Goal: Find specific page/section: Find specific page/section

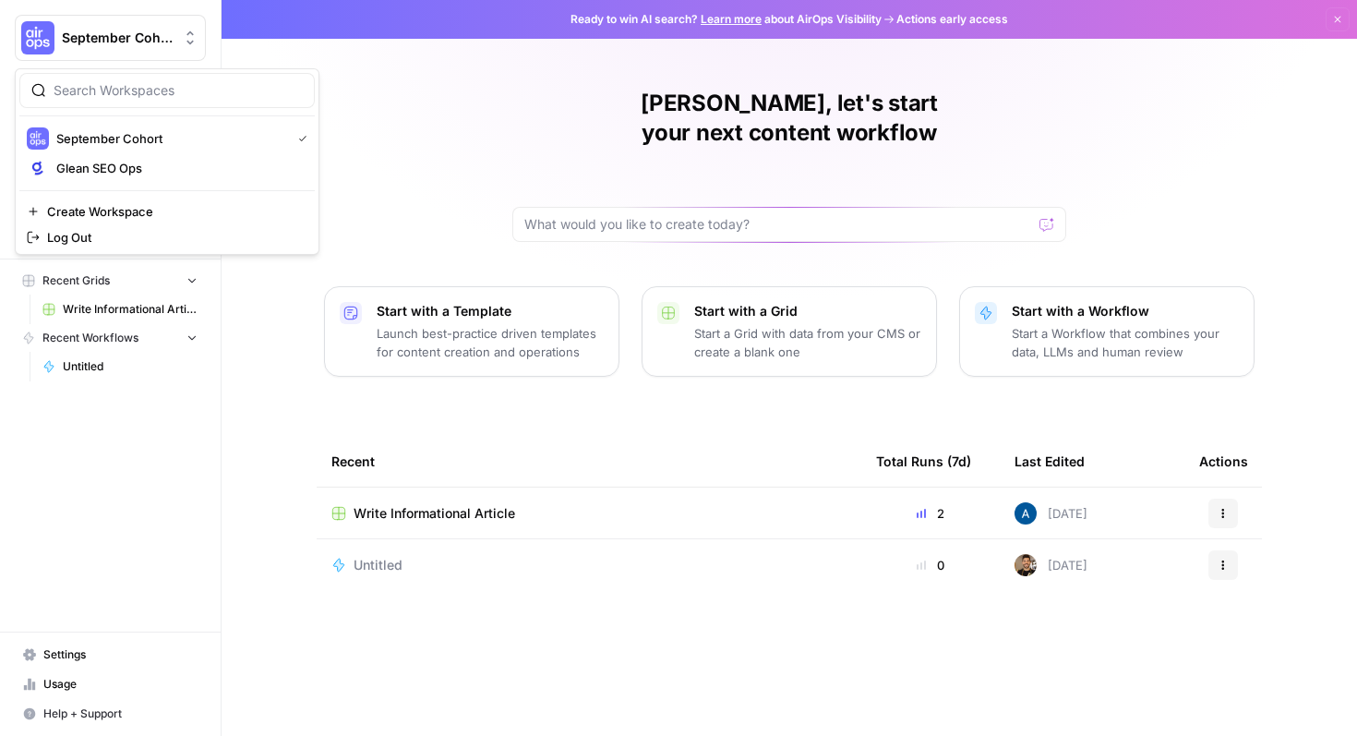
click at [169, 35] on span "September Cohort" at bounding box center [118, 38] width 112 height 18
click at [387, 104] on div "[PERSON_NAME], let's start your next content workflow Start with a Template Lau…" at bounding box center [790, 368] width 1136 height 736
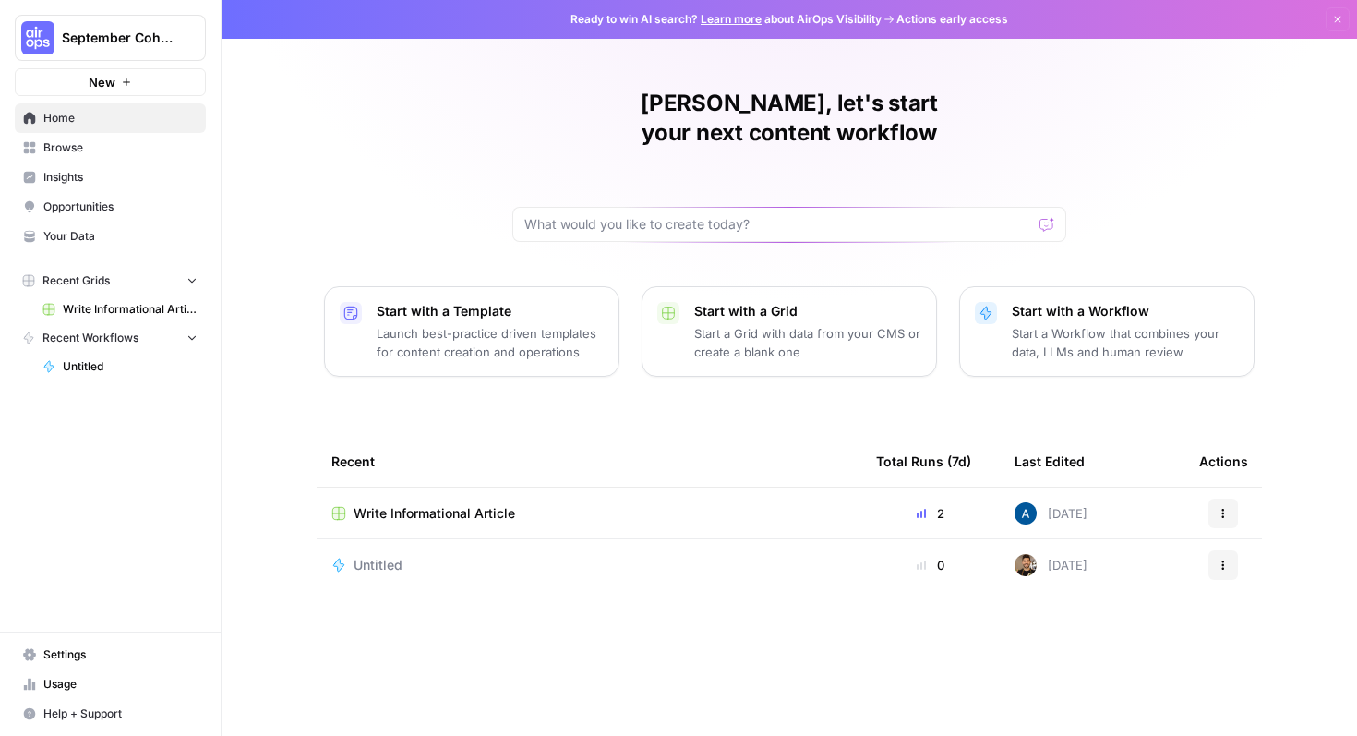
click at [177, 38] on div "September Cohort" at bounding box center [131, 38] width 138 height 18
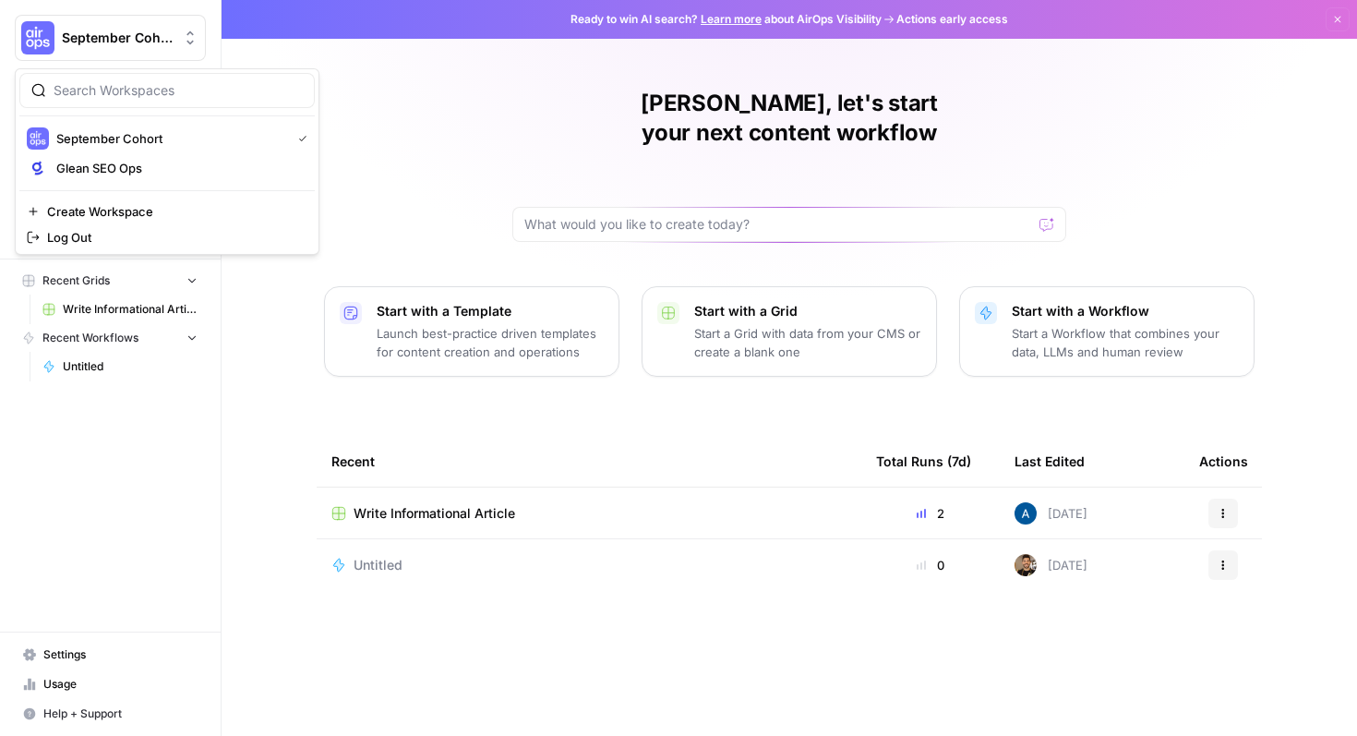
drag, startPoint x: 316, startPoint y: 123, endPoint x: 347, endPoint y: 123, distance: 31.4
click at [318, 123] on div "September Cohort Glean SEO Ops Create Workspace Log Out" at bounding box center [167, 161] width 305 height 187
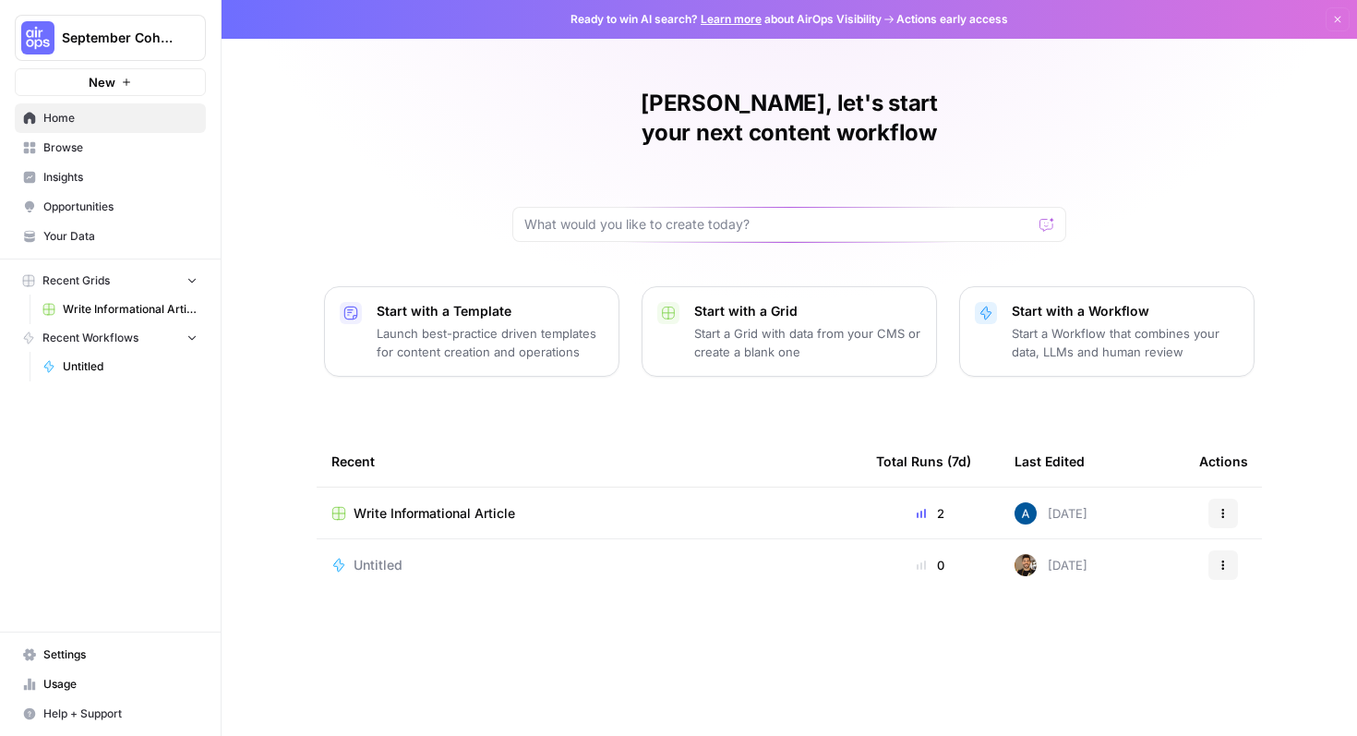
click at [355, 123] on div "[PERSON_NAME], let's start your next content workflow Start with a Template Lau…" at bounding box center [790, 368] width 1136 height 736
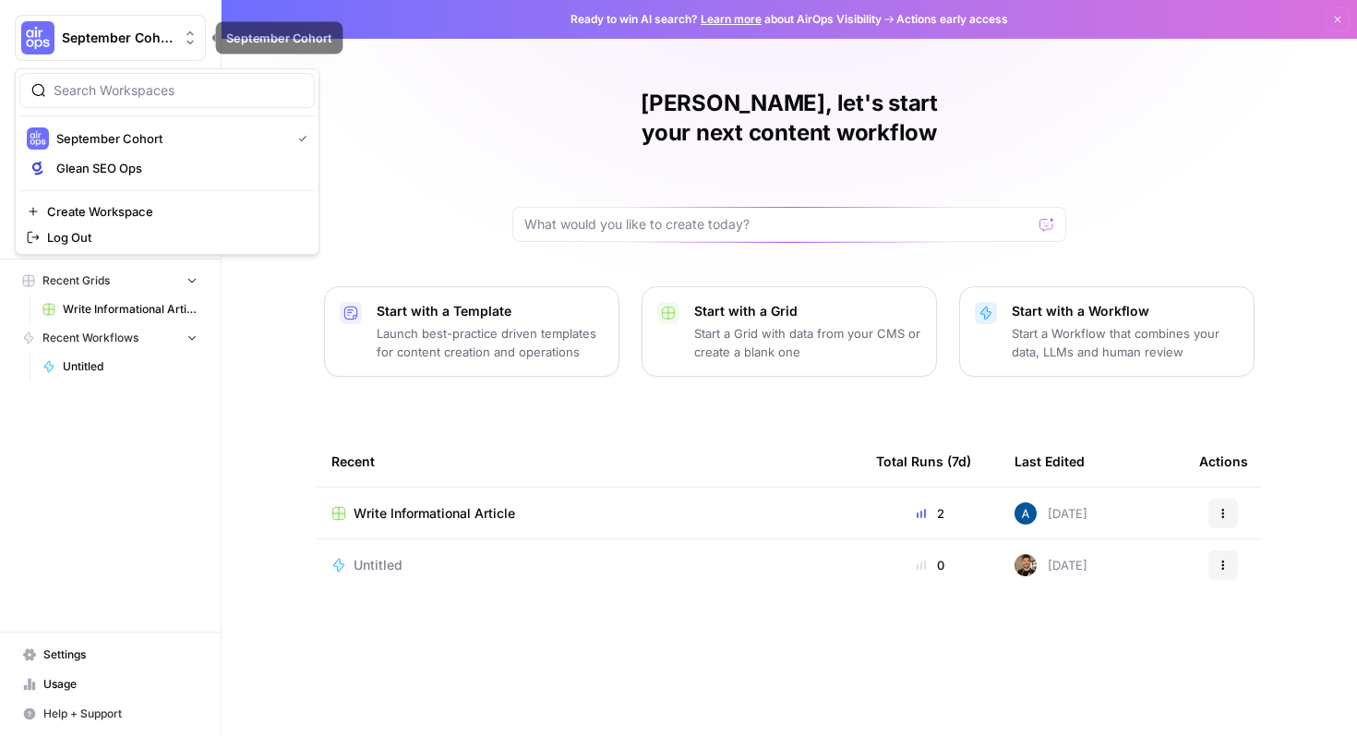
click at [113, 33] on span "September Cohort" at bounding box center [118, 38] width 112 height 18
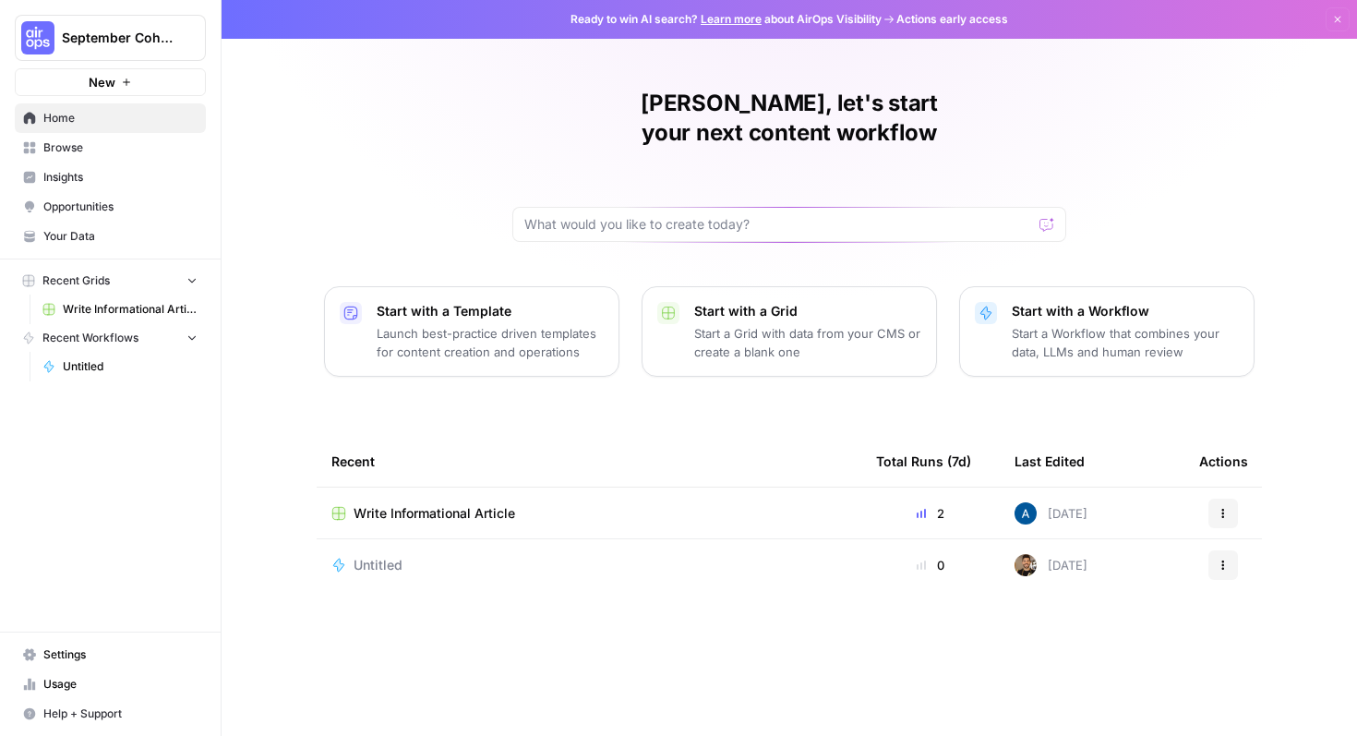
click at [113, 33] on span "September Cohort" at bounding box center [118, 38] width 112 height 18
click at [106, 210] on span "Opportunities" at bounding box center [120, 207] width 154 height 17
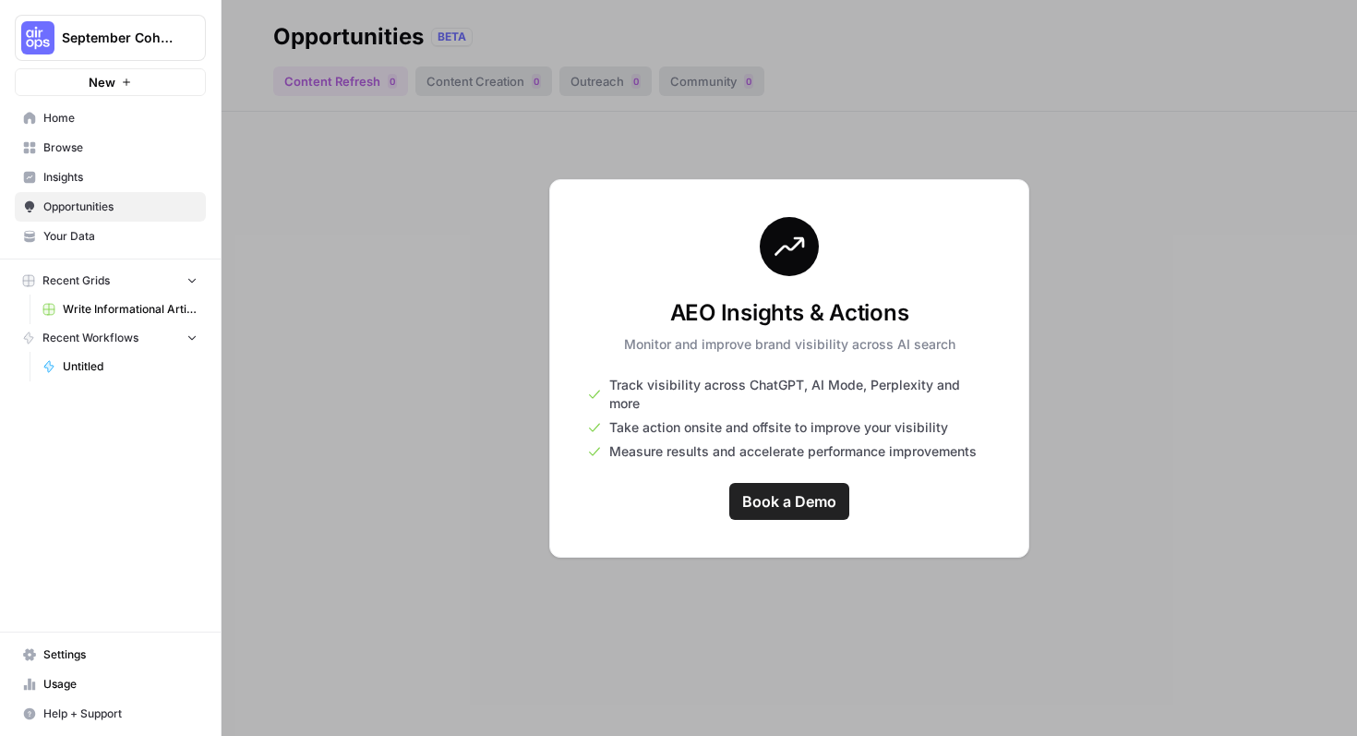
click at [101, 242] on span "Your Data" at bounding box center [120, 236] width 154 height 17
